Goal: Find specific fact: Find specific fact

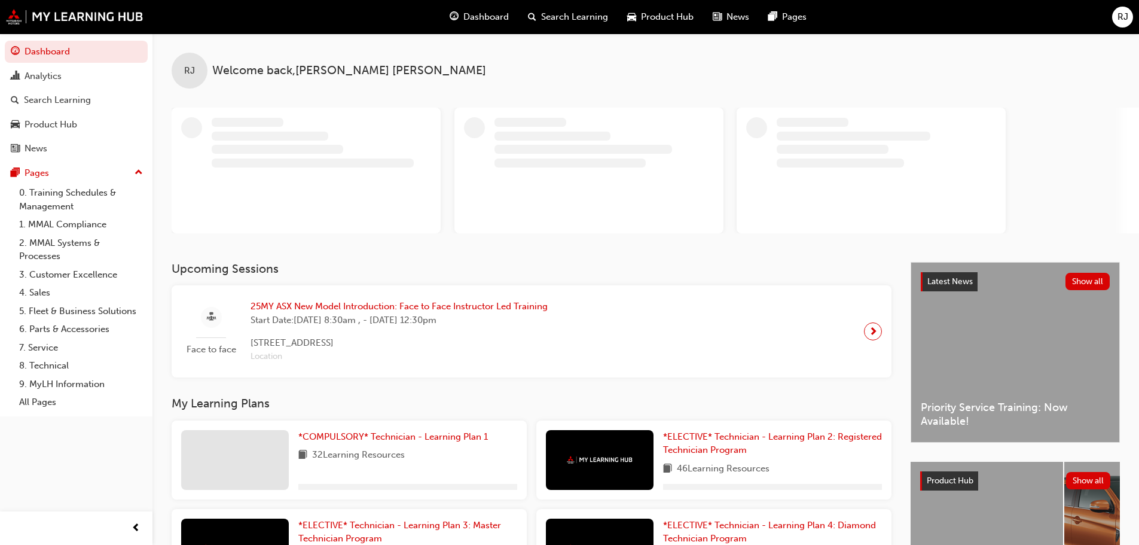
click at [1119, 16] on span "RJ" at bounding box center [1122, 17] width 11 height 14
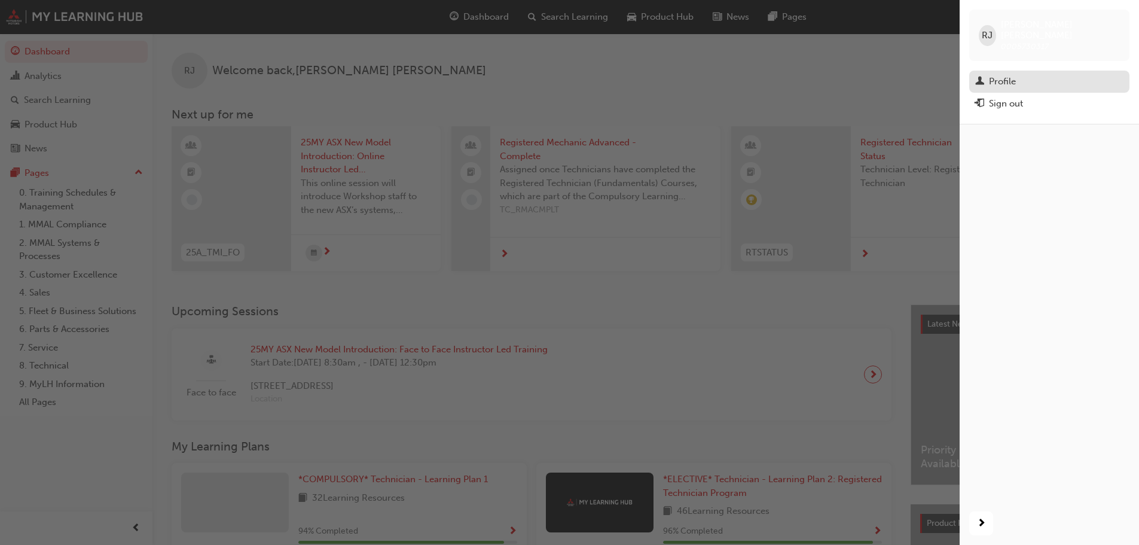
click at [988, 74] on div "Profile" at bounding box center [1049, 81] width 148 height 15
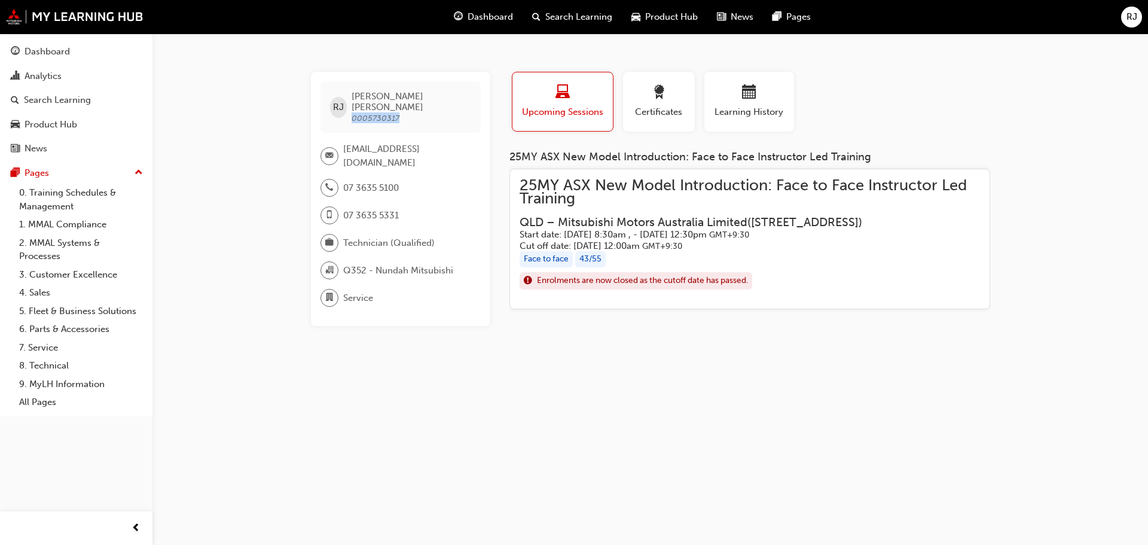
drag, startPoint x: 355, startPoint y: 105, endPoint x: 405, endPoint y: 108, distance: 50.3
click at [405, 108] on span "RYAN JOHNSON 0005730317" at bounding box center [411, 107] width 119 height 32
copy span "0005730317"
